Goal: Task Accomplishment & Management: Use online tool/utility

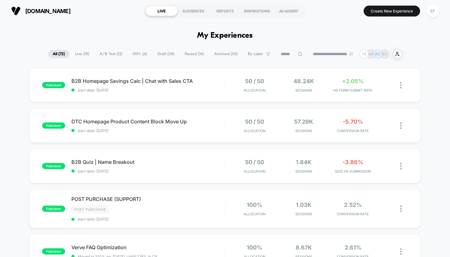
click at [102, 54] on span "A/B Test ( 12 )" at bounding box center [111, 54] width 32 height 8
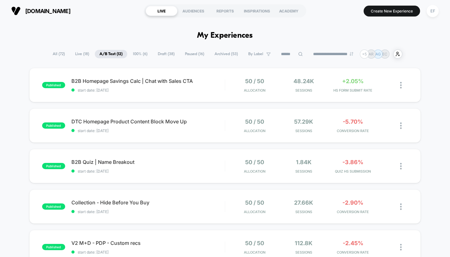
click at [196, 53] on span "Paused ( 16 )" at bounding box center [194, 54] width 29 height 8
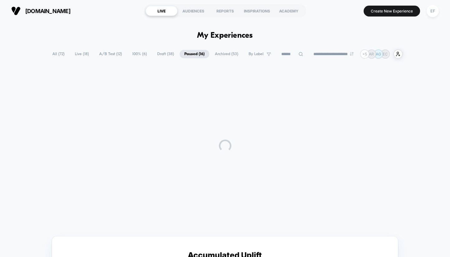
click at [165, 52] on span "Draft ( 38 )" at bounding box center [165, 54] width 26 height 8
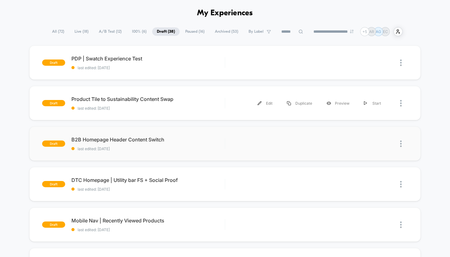
scroll to position [2, 0]
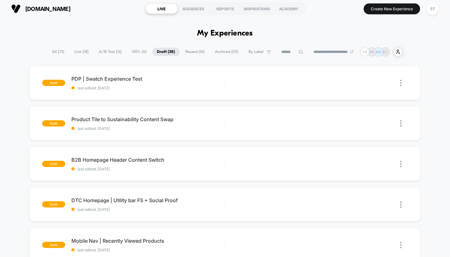
click at [106, 50] on span "A/B Test ( 12 )" at bounding box center [110, 52] width 32 height 8
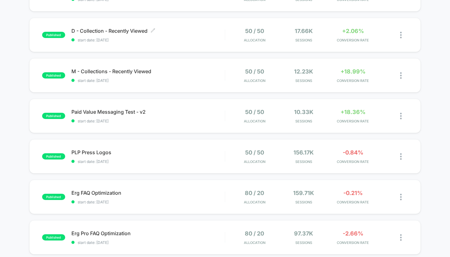
scroll to position [253, 0]
click at [195, 80] on span "start date: [DATE]" at bounding box center [147, 80] width 153 height 5
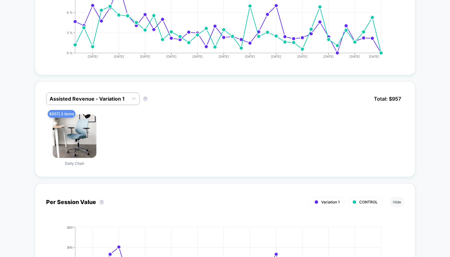
scroll to position [321, 0]
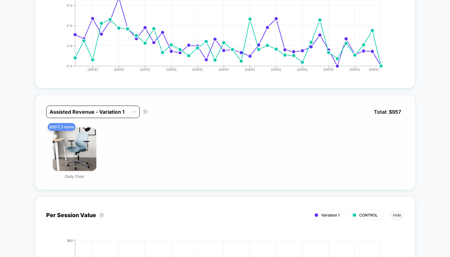
click at [127, 116] on div "Assisted Revenue - Variation 1" at bounding box center [87, 112] width 82 height 10
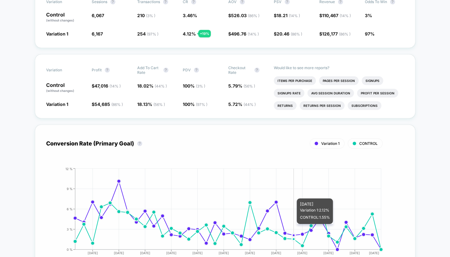
scroll to position [0, 0]
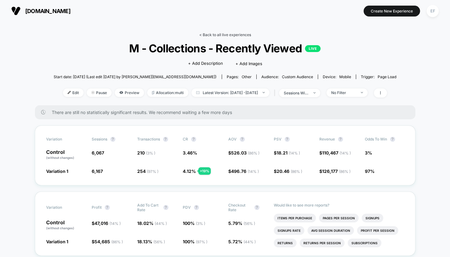
click at [242, 35] on link "< Back to all live experiences" at bounding box center [225, 34] width 52 height 5
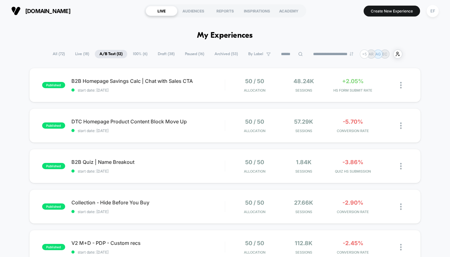
click at [136, 53] on span "100% ( 6 )" at bounding box center [140, 54] width 24 height 8
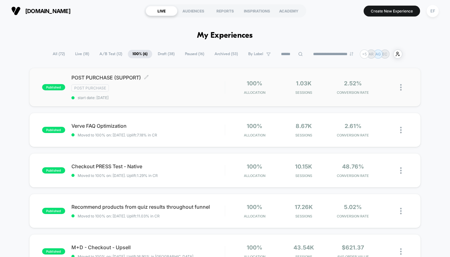
click at [193, 93] on div "POST PURCHASE (SUPPORT) Click to edit experience details Click to edit experien…" at bounding box center [147, 87] width 153 height 26
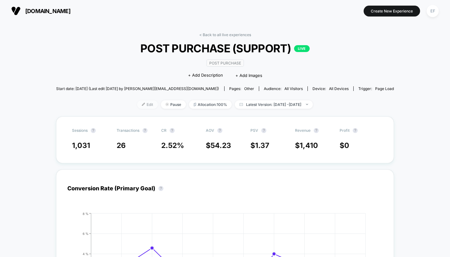
click at [140, 105] on span "Edit" at bounding box center [147, 104] width 21 height 8
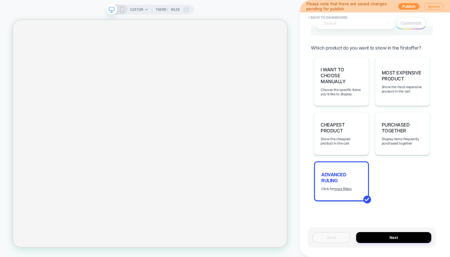
scroll to position [425, 0]
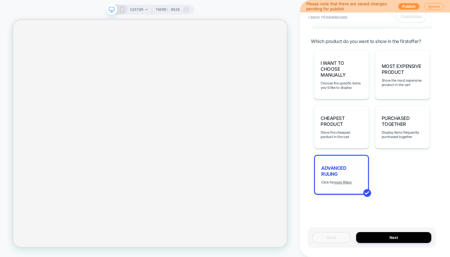
click at [344, 173] on span "Advanced Ruling" at bounding box center [341, 171] width 41 height 12
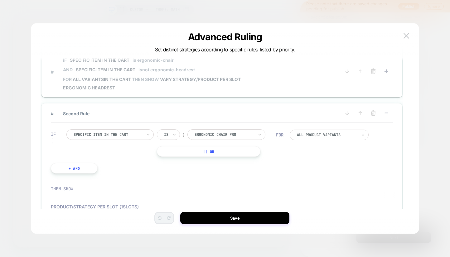
scroll to position [0, 0]
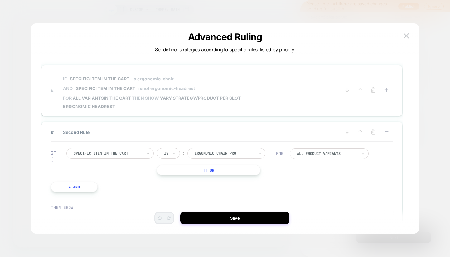
click at [300, 93] on span "# IF Specific item in the cart is ergonomic-chair AND Specific item in the cart…" at bounding box center [196, 90] width 290 height 37
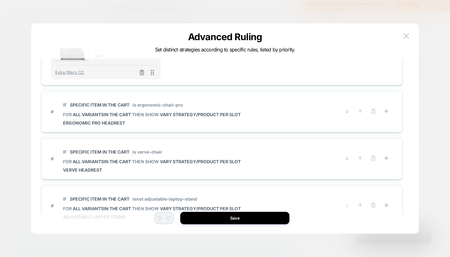
scroll to position [202, 0]
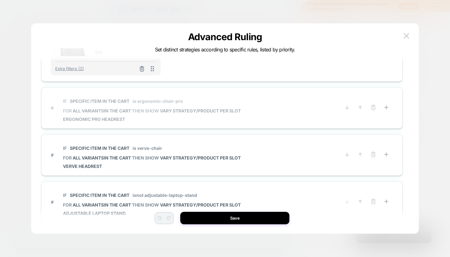
click at [277, 109] on span "# IF Specific item in the cart is ergonomic-chair-pro FOR all variants IN THE C…" at bounding box center [196, 108] width 290 height 28
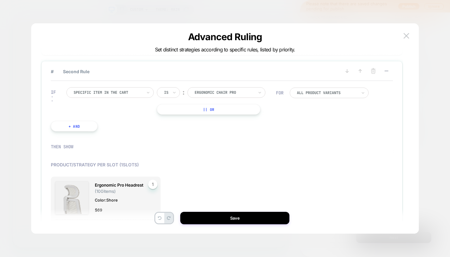
scroll to position [60, 0]
click at [67, 128] on button "+ And" at bounding box center [74, 127] width 47 height 11
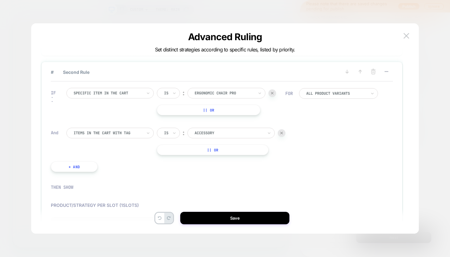
click at [100, 132] on div at bounding box center [108, 133] width 69 height 6
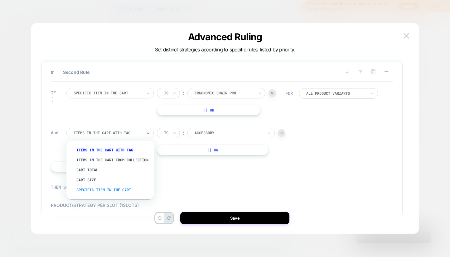
click at [117, 195] on div "Specific item in the cart" at bounding box center [113, 190] width 81 height 10
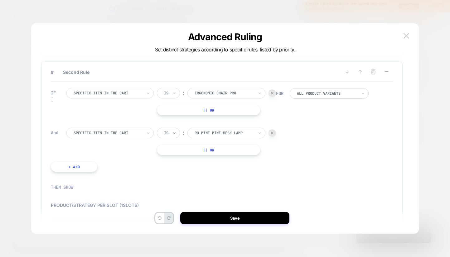
click at [172, 134] on icon at bounding box center [174, 133] width 4 height 6
click at [170, 160] on div "Is not" at bounding box center [183, 160] width 41 height 10
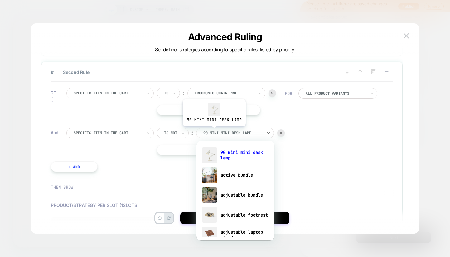
click at [213, 131] on div at bounding box center [232, 133] width 59 height 6
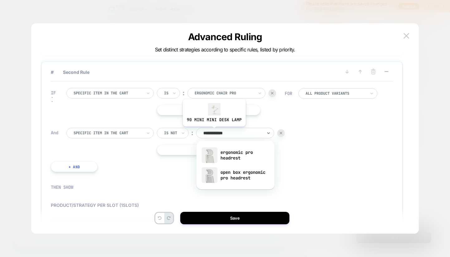
type input "**********"
click at [225, 154] on div "ergonomic pro headrest" at bounding box center [235, 155] width 72 height 20
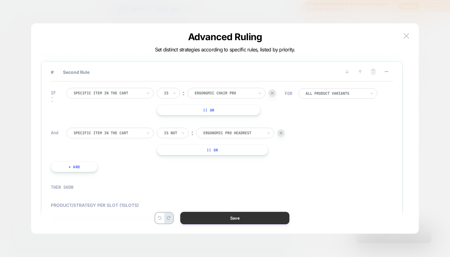
click at [228, 219] on button "Save" at bounding box center [234, 218] width 109 height 12
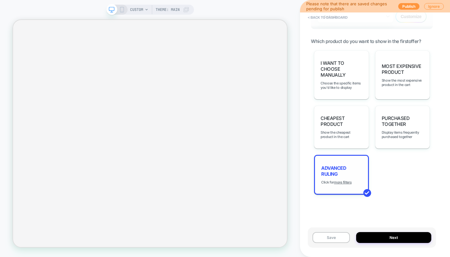
click at [339, 166] on span "Advanced Ruling" at bounding box center [341, 171] width 41 height 12
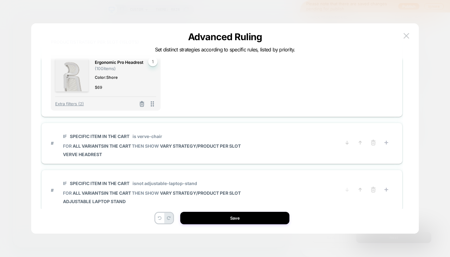
scroll to position [207, 0]
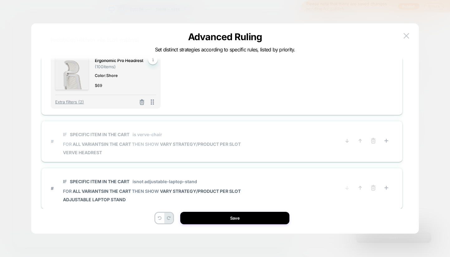
click at [276, 145] on span "# IF Specific item in the cart is verve-chair FOR all variants IN THE CART THEN…" at bounding box center [196, 141] width 290 height 28
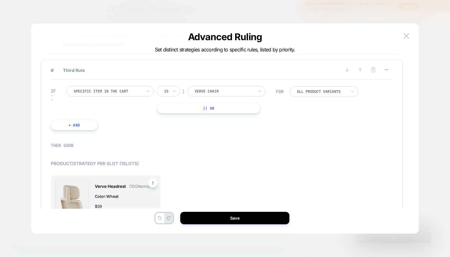
scroll to position [99, 0]
click at [78, 127] on button "+ And" at bounding box center [74, 125] width 47 height 11
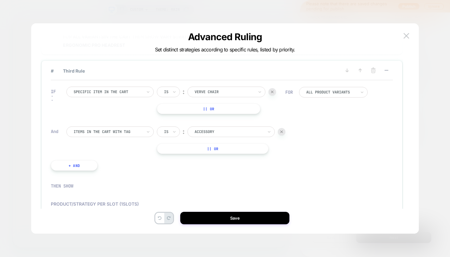
click at [137, 133] on div at bounding box center [108, 132] width 69 height 6
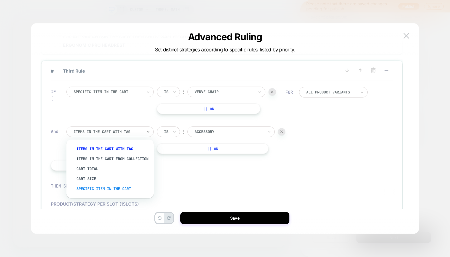
click at [122, 192] on div "Specific item in the cart" at bounding box center [113, 189] width 81 height 10
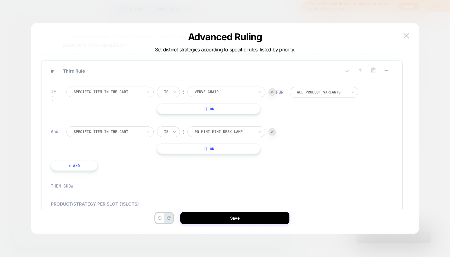
click at [175, 129] on icon at bounding box center [174, 132] width 4 height 6
drag, startPoint x: 180, startPoint y: 157, endPoint x: 194, endPoint y: 151, distance: 14.5
click at [180, 157] on div "Is not" at bounding box center [183, 159] width 41 height 10
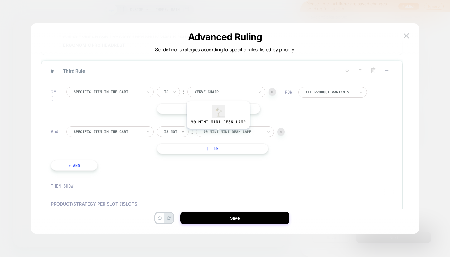
click at [218, 133] on div at bounding box center [232, 132] width 59 height 6
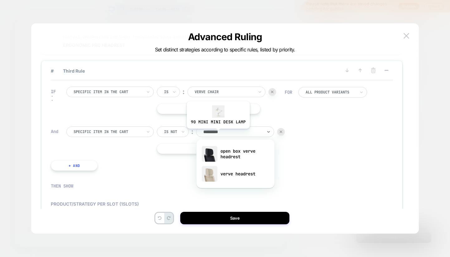
type input "**********"
click at [232, 176] on div "verve headrest" at bounding box center [235, 174] width 72 height 20
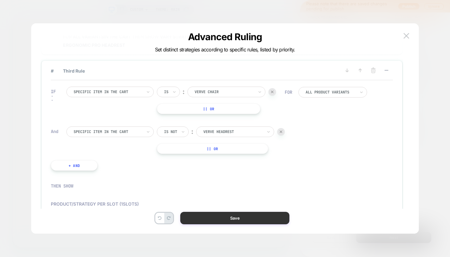
click at [264, 218] on button "Save" at bounding box center [234, 218] width 109 height 12
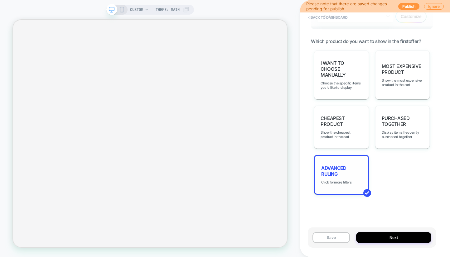
click at [352, 168] on span "Advanced Ruling" at bounding box center [341, 171] width 41 height 12
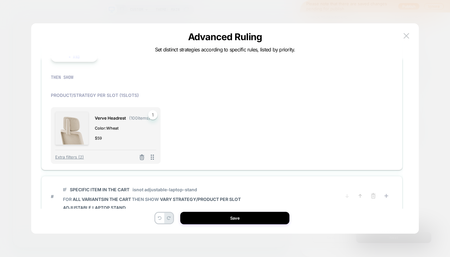
scroll to position [261, 0]
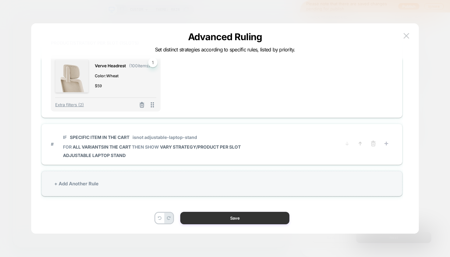
click at [238, 223] on button "Save" at bounding box center [234, 218] width 109 height 12
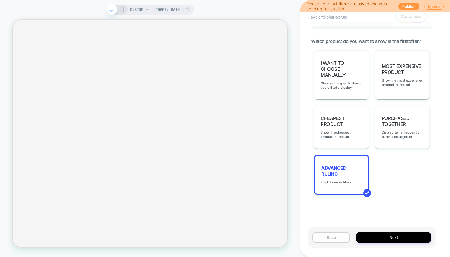
click at [326, 237] on button "Save" at bounding box center [330, 237] width 37 height 11
click at [405, 6] on button "Publish" at bounding box center [408, 6] width 21 height 7
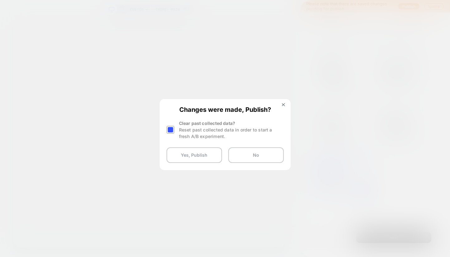
click at [171, 127] on div at bounding box center [170, 130] width 8 height 8
click at [197, 156] on button "Yes, Publish" at bounding box center [193, 155] width 55 height 16
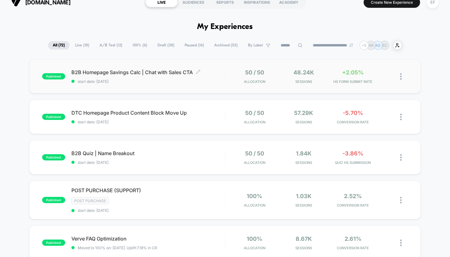
scroll to position [9, 0]
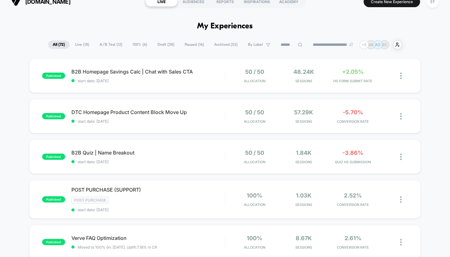
click at [174, 46] on span "Draft ( 38 )" at bounding box center [166, 45] width 26 height 8
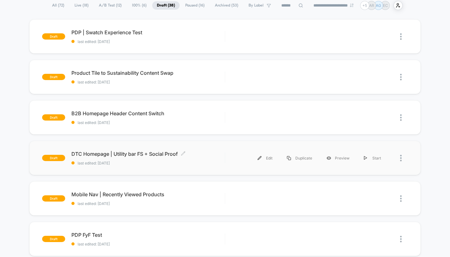
scroll to position [47, 0]
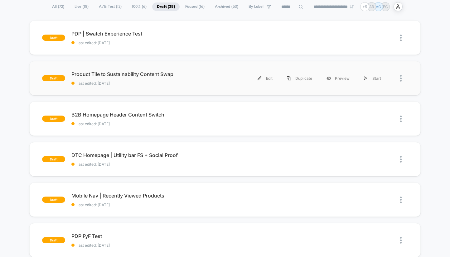
click at [214, 91] on div "draft Product Tile to Sustainability Content Swap last edited: 9/28/2025 Edit D…" at bounding box center [224, 78] width 391 height 34
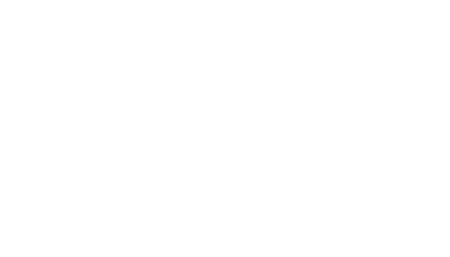
click at [214, 2] on html "Display size not supported Unfortunately, our dashboard is not supported on a m…" at bounding box center [225, 1] width 450 height 2
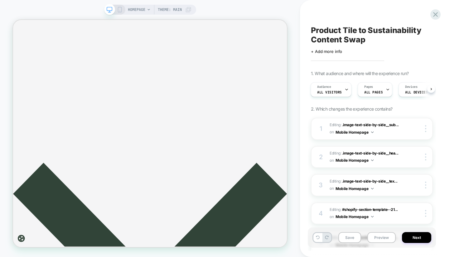
scroll to position [819, 0]
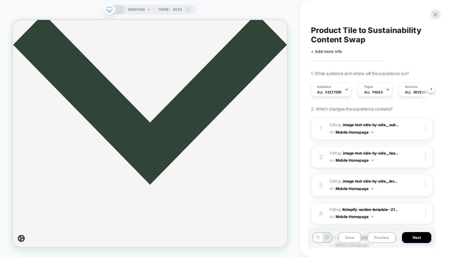
scroll to position [127, 0]
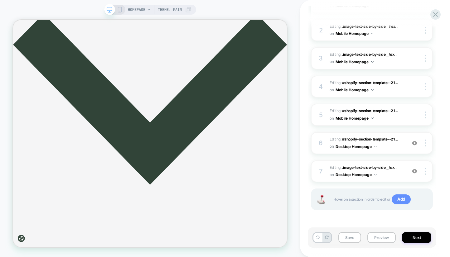
click at [402, 199] on span "Add" at bounding box center [400, 199] width 19 height 10
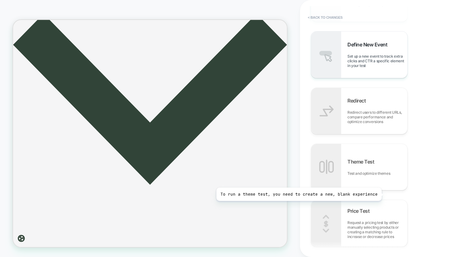
scroll to position [382, 0]
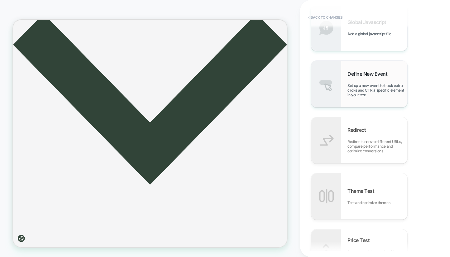
click at [370, 84] on span "Set up a new event to track extra clicks and CTR a specific element in your test" at bounding box center [377, 90] width 60 height 14
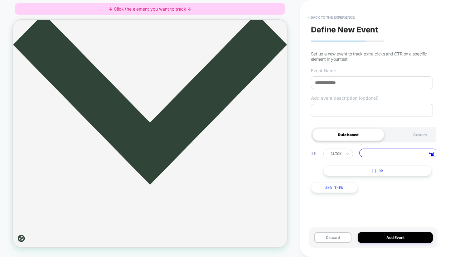
scroll to position [0, 2]
click at [370, 84] on input at bounding box center [372, 82] width 122 height 13
click at [352, 84] on input "**********" at bounding box center [372, 82] width 122 height 13
type input "**********"
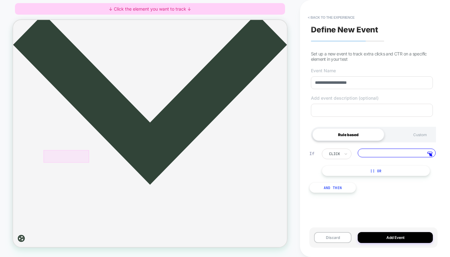
click at [75, 202] on div at bounding box center [84, 202] width 61 height 17
click at [100, 202] on span "Track Clicks" at bounding box center [99, 202] width 26 height 6
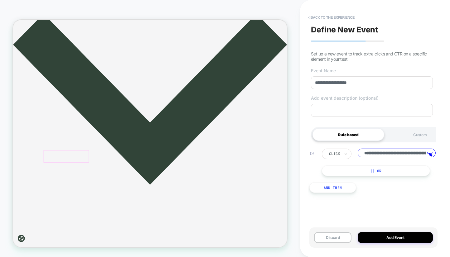
scroll to position [0, 198]
click at [379, 240] on button "Add Event" at bounding box center [394, 237] width 75 height 11
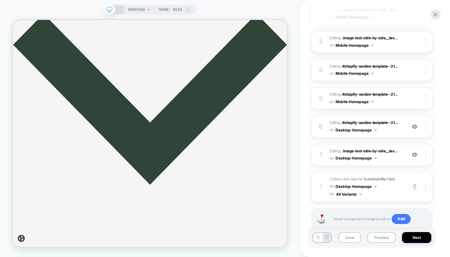
scroll to position [163, 0]
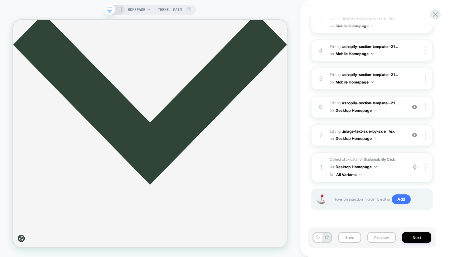
click at [368, 167] on button "Desktop Homepage" at bounding box center [355, 167] width 41 height 8
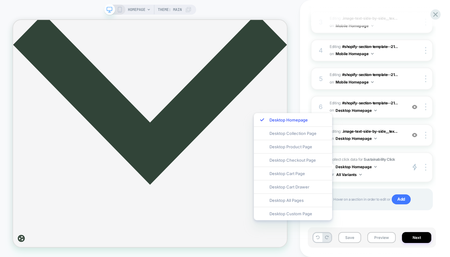
click at [370, 185] on div "1 Editing : .image-text-side-by-side__sub... .image-text-side-by-side__subtitle…" at bounding box center [372, 90] width 122 height 271
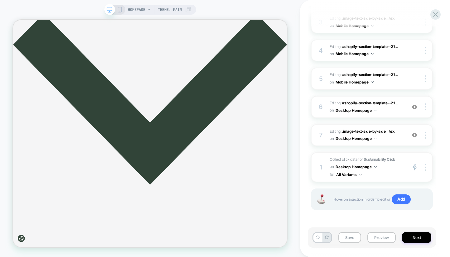
click at [119, 9] on icon at bounding box center [120, 10] width 6 height 6
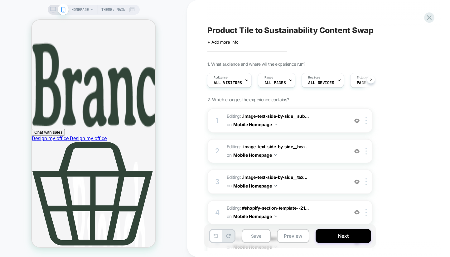
scroll to position [165, 0]
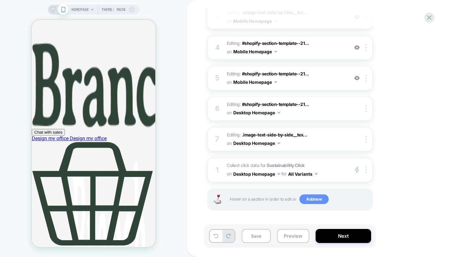
click at [319, 202] on span "Add new" at bounding box center [313, 199] width 29 height 10
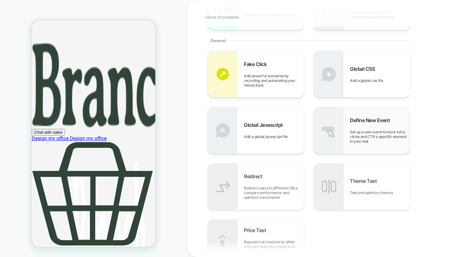
scroll to position [118, 0]
click at [375, 133] on span "Set up a new event to track extra clicks and CTR a specific element in your test" at bounding box center [380, 136] width 60 height 14
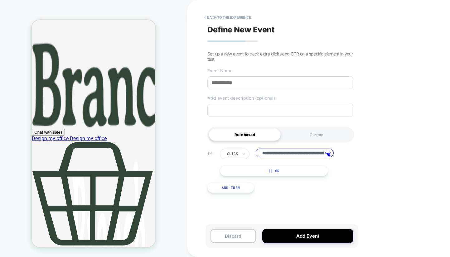
scroll to position [0, 198]
drag, startPoint x: 265, startPoint y: 89, endPoint x: 264, endPoint y: 86, distance: 3.1
click at [265, 87] on input at bounding box center [280, 82] width 146 height 13
type input "**********"
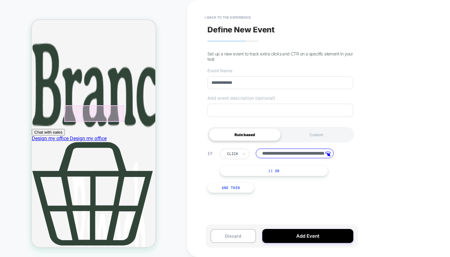
click at [90, 110] on div at bounding box center [94, 113] width 60 height 17
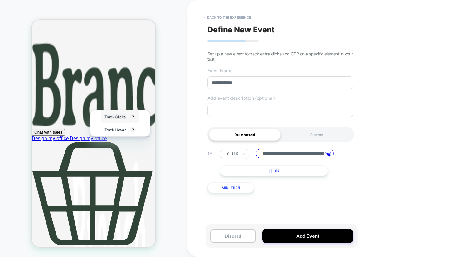
click at [112, 117] on span "Track Clicks" at bounding box center [114, 116] width 21 height 5
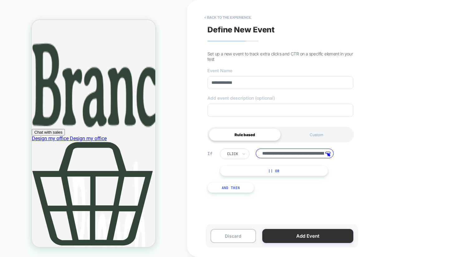
click at [291, 234] on button "Add Event" at bounding box center [307, 236] width 91 height 14
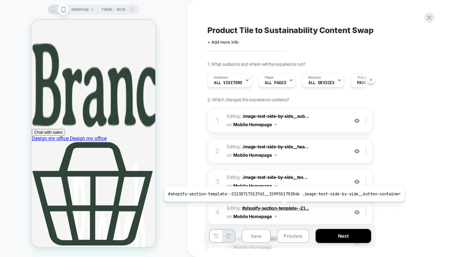
scroll to position [0, 0]
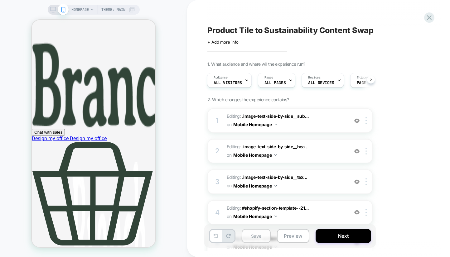
click at [254, 240] on button "Save" at bounding box center [256, 236] width 29 height 14
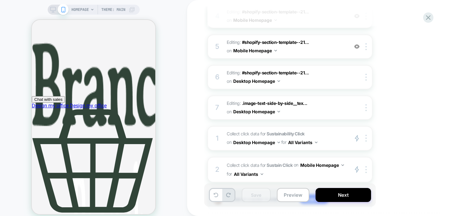
scroll to position [1308, 0]
